Goal: Communication & Community: Answer question/provide support

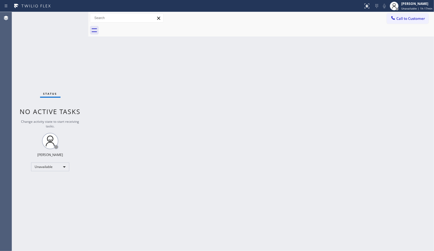
click at [116, 140] on div "Back to Dashboard Change Sender ID Customers Technicians Select a contact Outbo…" at bounding box center [261, 131] width 346 height 239
click at [416, 20] on span "Call to Customer" at bounding box center [410, 18] width 29 height 5
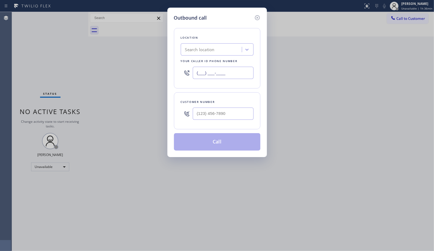
drag, startPoint x: 239, startPoint y: 74, endPoint x: 159, endPoint y: 41, distance: 85.8
click at [166, 69] on div "Outbound call Location Search location Your caller id phone number (___) ___-__…" at bounding box center [217, 125] width 434 height 251
paste input "323) 612-0208"
type input "[PHONE_NUMBER]"
drag, startPoint x: 228, startPoint y: 113, endPoint x: 192, endPoint y: 109, distance: 36.2
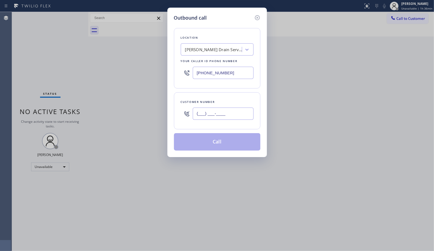
click at [192, 109] on div "(___) ___-____" at bounding box center [217, 114] width 73 height 18
paste input "714) 394-5966"
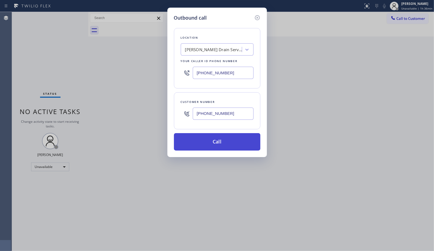
type input "[PHONE_NUMBER]"
click at [207, 138] on button "Call" at bounding box center [217, 141] width 86 height 17
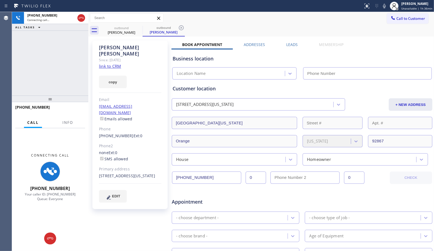
type input "[PHONE_NUMBER]"
click at [72, 124] on span "Info" at bounding box center [67, 122] width 11 height 5
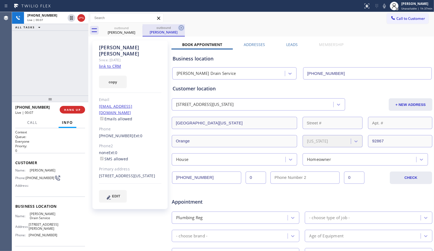
click at [183, 28] on icon at bounding box center [181, 28] width 7 height 7
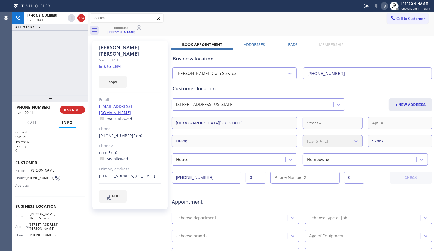
click at [385, 7] on icon at bounding box center [384, 6] width 7 height 7
click at [72, 110] on span "HANG UP" at bounding box center [72, 110] width 17 height 4
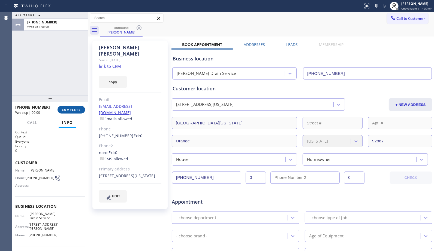
click at [72, 110] on span "COMPLETE" at bounding box center [71, 110] width 19 height 4
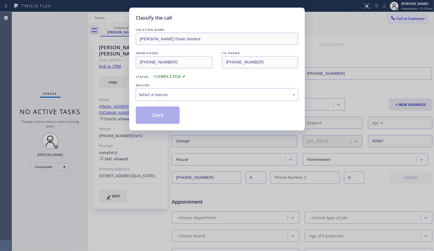
click at [267, 95] on div "Select a reason" at bounding box center [217, 95] width 156 height 6
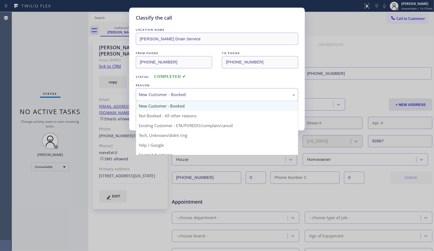
click at [206, 97] on div "New Customer - Booked" at bounding box center [217, 95] width 156 height 6
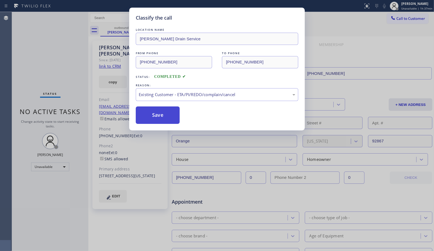
click at [160, 116] on button "Save" at bounding box center [158, 115] width 44 height 17
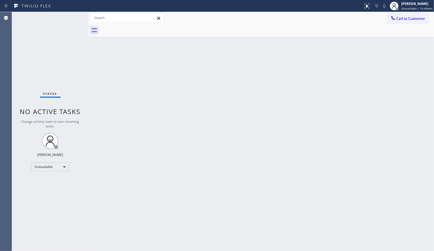
drag, startPoint x: 312, startPoint y: 121, endPoint x: 222, endPoint y: 1, distance: 150.2
click at [311, 119] on div "Back to Dashboard Change Sender ID Customers Technicians Select a contact Outbo…" at bounding box center [261, 131] width 346 height 239
drag, startPoint x: 321, startPoint y: 83, endPoint x: 109, endPoint y: 3, distance: 226.6
click at [320, 82] on div "Back to Dashboard Change Sender ID Customers Technicians Select a contact Outbo…" at bounding box center [261, 131] width 346 height 239
click at [418, 8] on span "Unavailable | 2h 33min" at bounding box center [416, 9] width 31 height 4
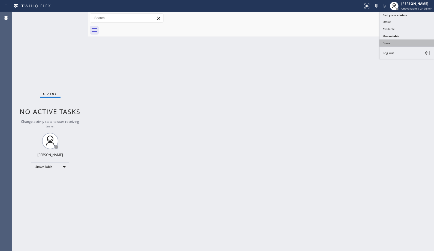
click at [389, 42] on button "Break" at bounding box center [406, 43] width 55 height 7
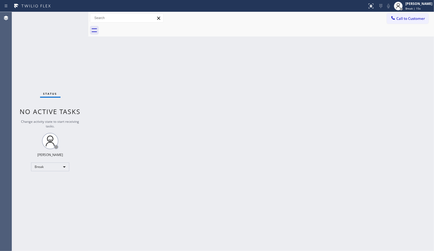
click at [232, 197] on div "Back to Dashboard Change Sender ID Customers Technicians Select a contact Outbo…" at bounding box center [261, 131] width 346 height 239
drag, startPoint x: 191, startPoint y: 119, endPoint x: 62, endPoint y: 0, distance: 176.0
click at [183, 112] on div "Back to Dashboard Change Sender ID Customers Technicians Select a contact Outbo…" at bounding box center [261, 131] width 346 height 239
drag, startPoint x: 425, startPoint y: 93, endPoint x: 421, endPoint y: 81, distance: 12.0
click at [425, 93] on div "Back to Dashboard Change Sender ID Customers Technicians Select a contact Outbo…" at bounding box center [261, 131] width 346 height 239
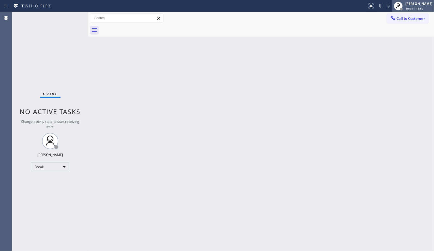
click at [414, 9] on span "Break | 13:52" at bounding box center [414, 9] width 18 height 4
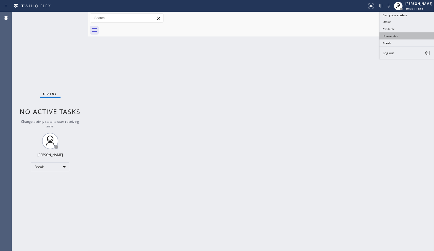
click at [395, 35] on button "Unavailable" at bounding box center [406, 35] width 55 height 7
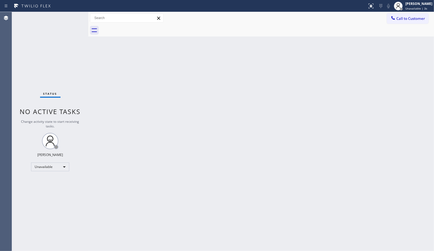
click at [308, 106] on div "Back to Dashboard Change Sender ID Customers Technicians Select a contact Outbo…" at bounding box center [261, 131] width 346 height 239
click at [314, 146] on div "Back to Dashboard Change Sender ID Customers Technicians Select a contact Outbo…" at bounding box center [261, 131] width 346 height 239
click at [198, 74] on div "Back to Dashboard Change Sender ID Customers Technicians Select a contact Outbo…" at bounding box center [261, 131] width 346 height 239
drag, startPoint x: 295, startPoint y: 69, endPoint x: 275, endPoint y: 45, distance: 31.1
click at [292, 67] on div "Back to Dashboard Change Sender ID Customers Technicians Select a contact Outbo…" at bounding box center [261, 131] width 346 height 239
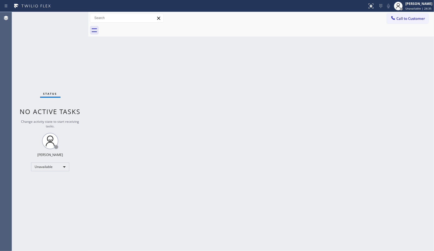
drag, startPoint x: 305, startPoint y: 56, endPoint x: 223, endPoint y: 1, distance: 98.8
click at [301, 53] on div "Back to Dashboard Change Sender ID Customers Technicians Select a contact Outbo…" at bounding box center [261, 131] width 346 height 239
click at [410, 17] on span "Call to Customer" at bounding box center [410, 18] width 29 height 5
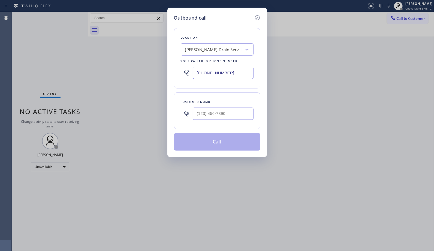
drag, startPoint x: 234, startPoint y: 71, endPoint x: 137, endPoint y: 31, distance: 105.6
click at [149, 50] on div "Outbound call Location [PERSON_NAME] Drain Service Your caller id phone number …" at bounding box center [217, 125] width 434 height 251
paste input "415) 548-9787"
type input "[PHONE_NUMBER]"
drag, startPoint x: 233, startPoint y: 115, endPoint x: 175, endPoint y: 109, distance: 58.4
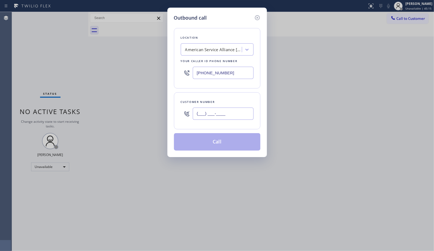
click at [175, 109] on div "Customer number (___) ___-____" at bounding box center [217, 110] width 86 height 37
paste input "415) 535-4744"
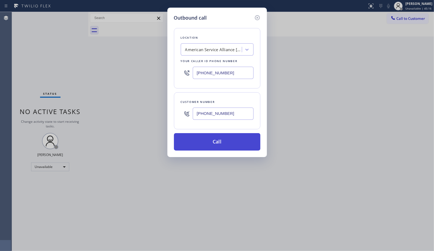
type input "[PHONE_NUMBER]"
click at [217, 140] on button "Call" at bounding box center [217, 141] width 86 height 17
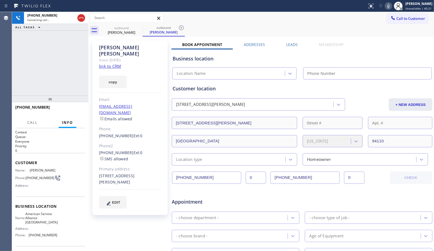
type input "[PHONE_NUMBER]"
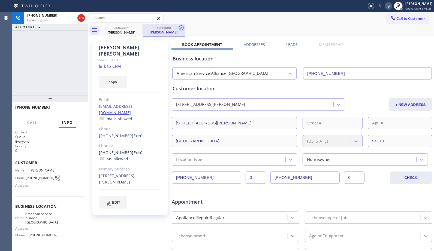
click at [183, 29] on icon at bounding box center [181, 28] width 7 height 7
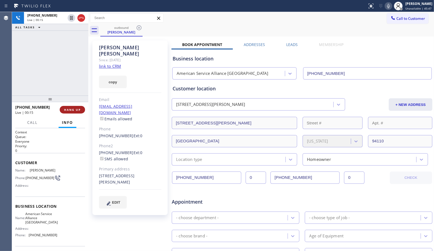
click at [77, 111] on span "HANG UP" at bounding box center [72, 110] width 17 height 4
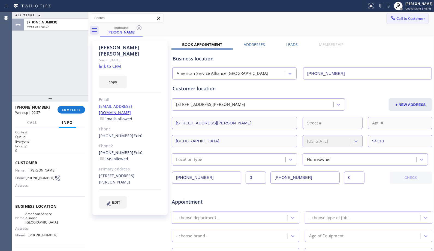
click at [417, 16] on span "Call to Customer" at bounding box center [410, 18] width 29 height 5
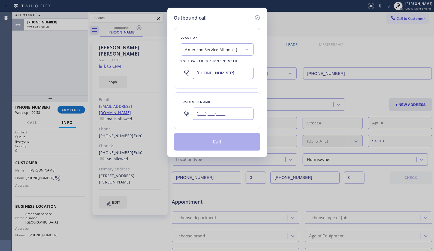
click at [185, 113] on div "(___) ___-____" at bounding box center [217, 114] width 73 height 18
paste input "415) 629-0029"
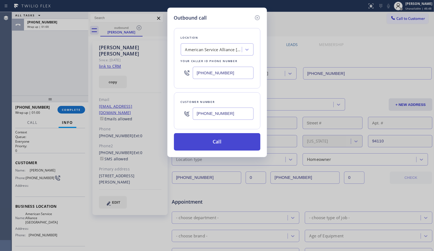
type input "[PHONE_NUMBER]"
click at [210, 144] on button "Call" at bounding box center [217, 141] width 86 height 17
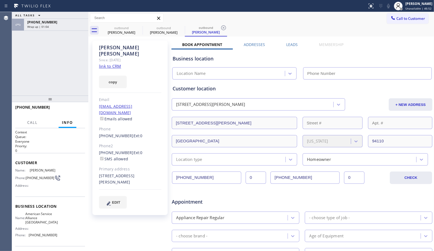
type input "[PHONE_NUMBER]"
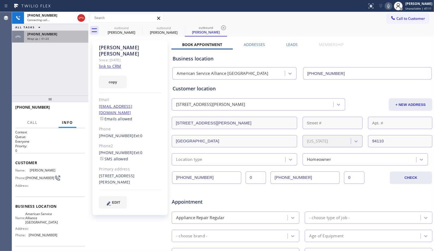
click at [56, 39] on div "Wrap up | 01:23" at bounding box center [56, 39] width 58 height 4
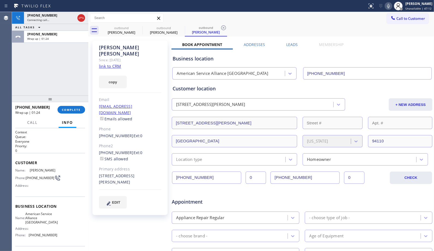
drag, startPoint x: 75, startPoint y: 111, endPoint x: 73, endPoint y: 96, distance: 14.6
click at [74, 109] on span "COMPLETE" at bounding box center [71, 110] width 19 height 4
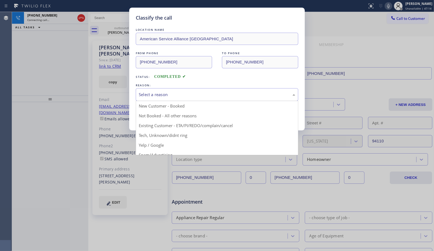
click at [213, 97] on div "Select a reason" at bounding box center [217, 95] width 156 height 6
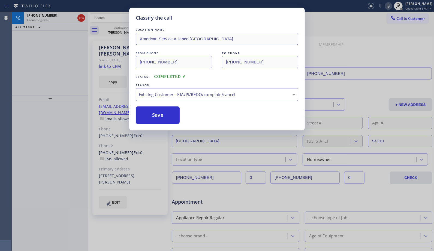
click at [165, 115] on button "Save" at bounding box center [158, 115] width 44 height 17
click at [169, 116] on div "Classify the call LOCATION NAME [PERSON_NAME] Drain Service FROM PHONE [PHONE_N…" at bounding box center [223, 131] width 422 height 239
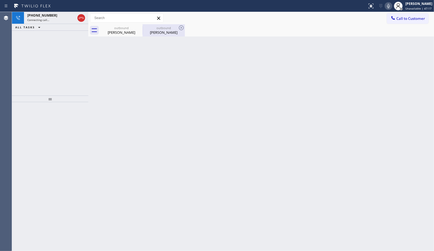
click at [170, 32] on div "[PERSON_NAME]" at bounding box center [163, 32] width 41 height 5
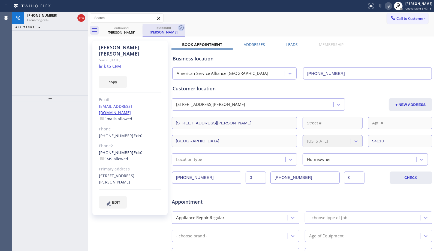
click at [181, 26] on icon at bounding box center [181, 28] width 7 height 7
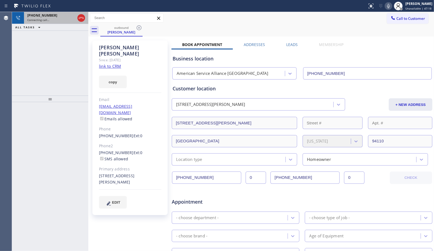
click at [41, 19] on span "Connecting call…" at bounding box center [38, 20] width 22 height 4
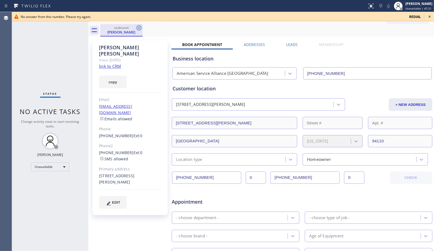
click at [140, 28] on icon at bounding box center [139, 27] width 5 height 5
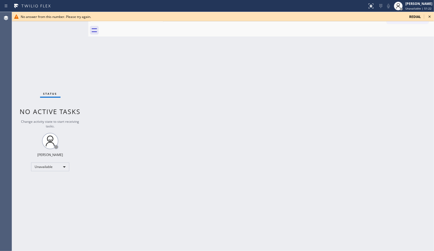
click at [213, 97] on div "Back to Dashboard Change Sender ID Customers Technicians Select a contact Outbo…" at bounding box center [261, 131] width 346 height 239
